Goal: Information Seeking & Learning: Learn about a topic

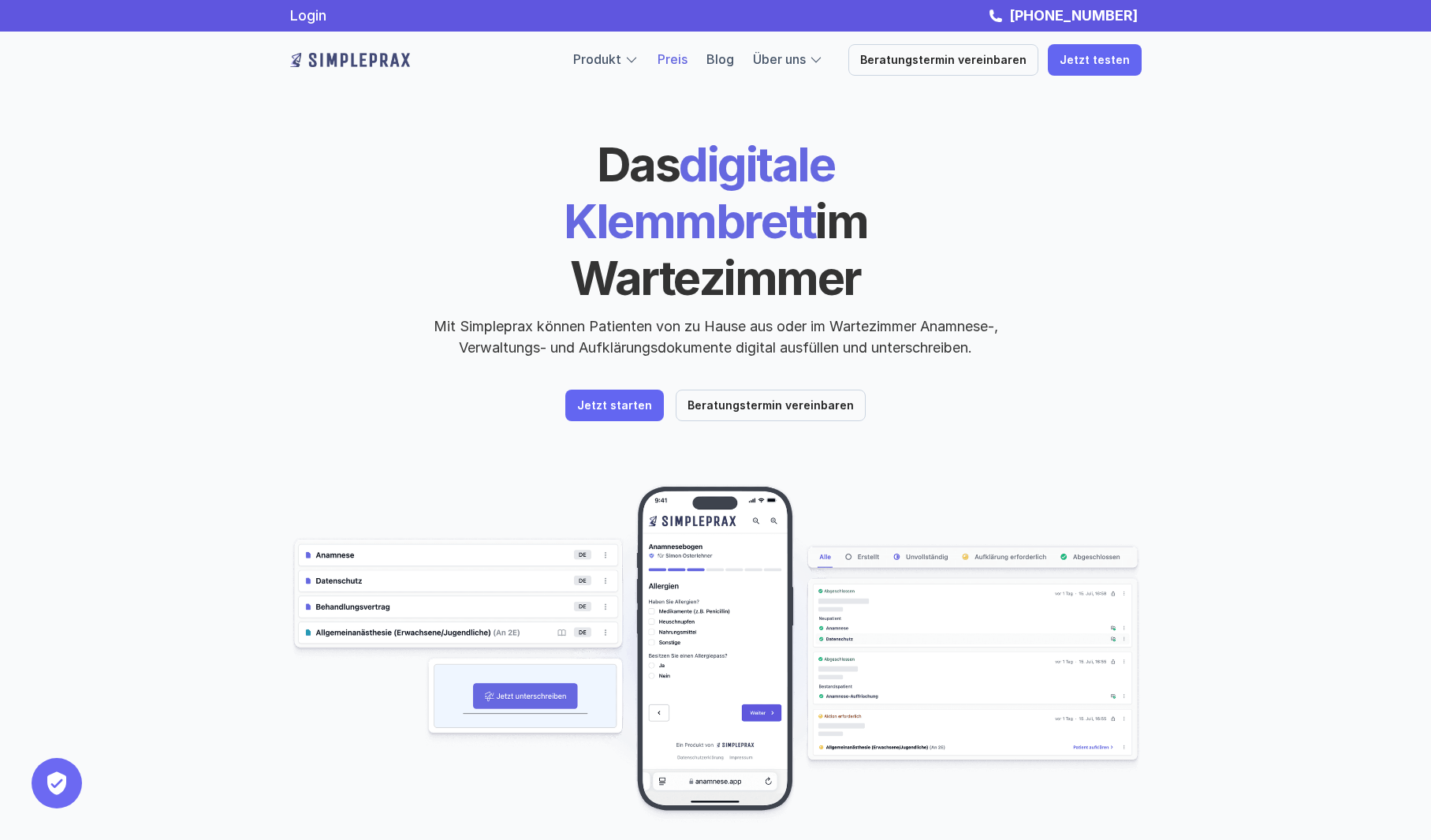
click at [688, 61] on link "Preis" at bounding box center [672, 59] width 30 height 16
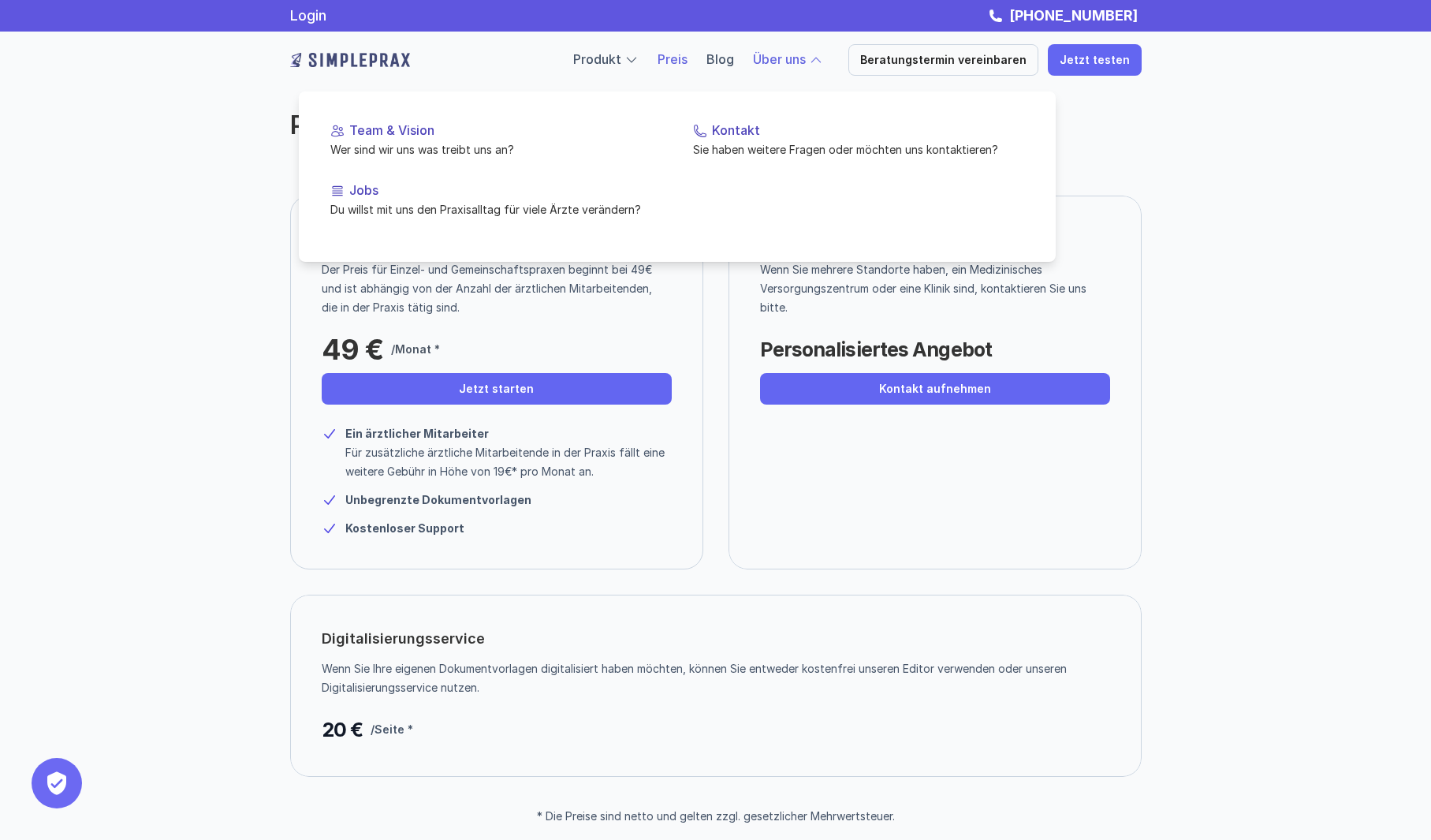
click at [794, 60] on link "Über uns" at bounding box center [779, 59] width 53 height 16
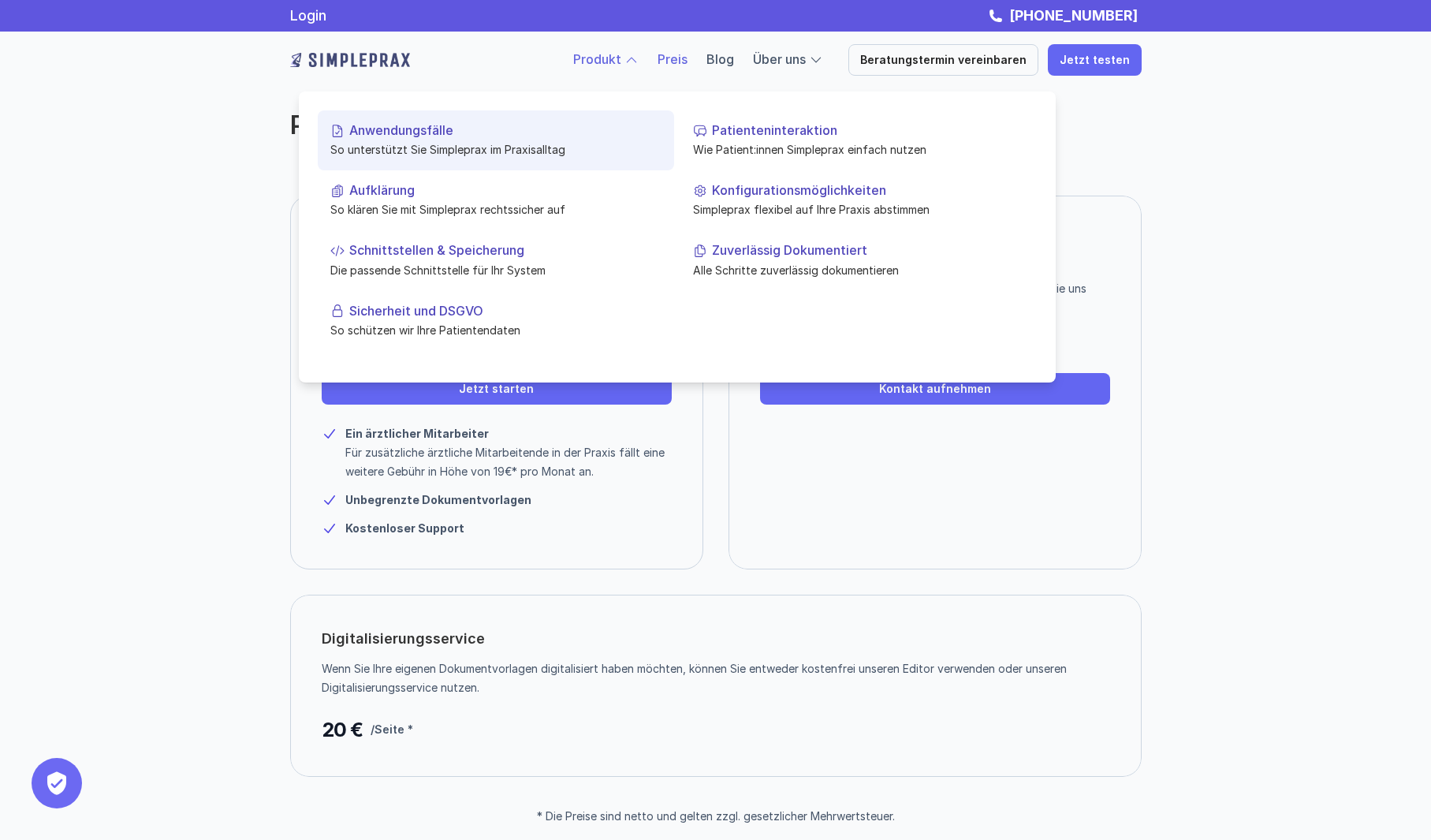
click at [499, 146] on p "So unterstützt Sie Simpleprax im Praxisalltag" at bounding box center [496, 149] width 331 height 16
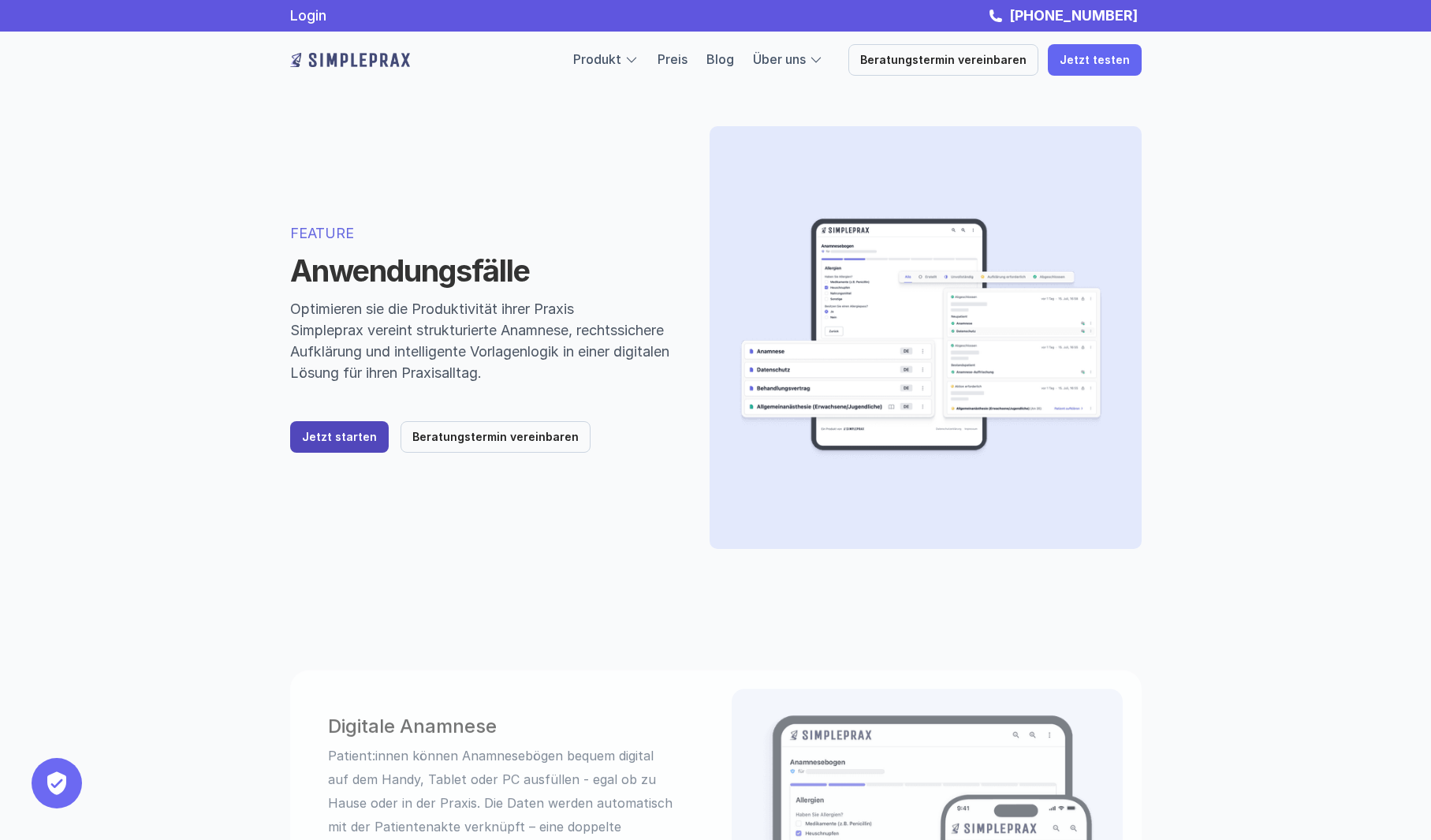
click at [333, 437] on p "Jetzt starten" at bounding box center [339, 438] width 75 height 14
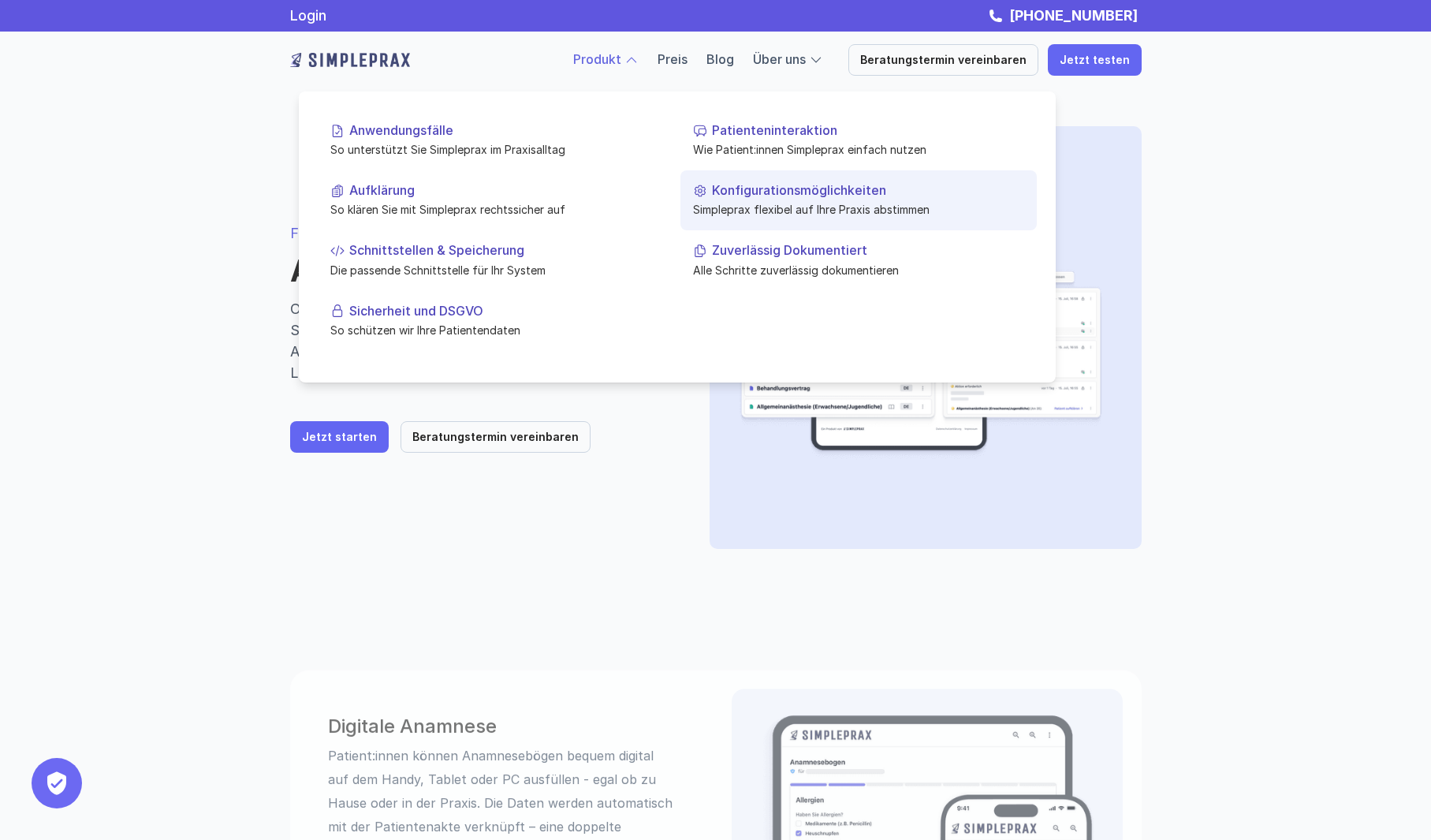
click at [776, 200] on link "Konfigurationsmöglichkeiten Simpleprax flexibel auf Ihre Praxis abstimmen" at bounding box center [859, 201] width 357 height 60
